Goal: Register for event/course

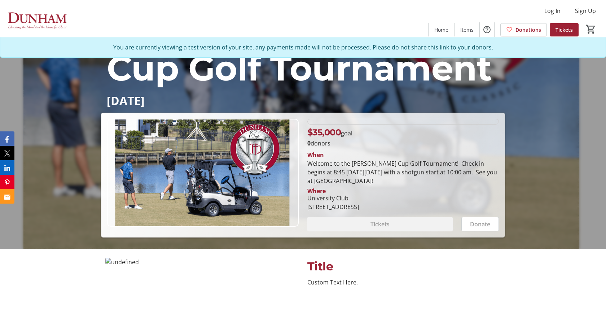
scroll to position [126, 0]
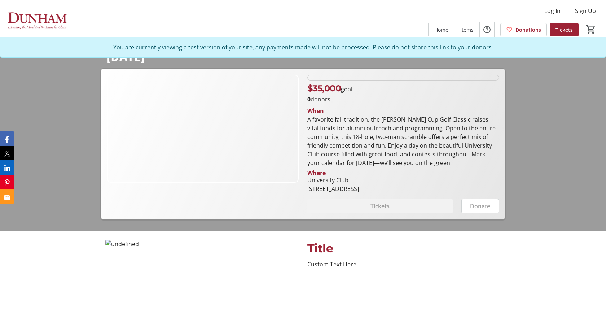
scroll to position [104, 0]
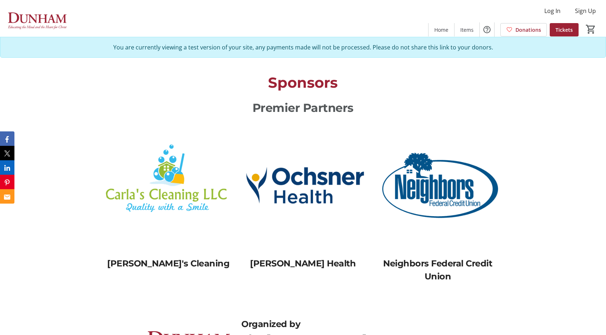
scroll to position [735, 0]
